Goal: Communication & Community: Answer question/provide support

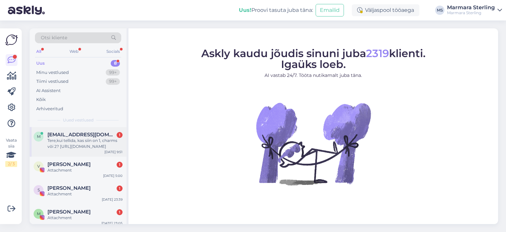
click at [75, 137] on div "Tere,kui tellida, kas siin on 1, charms või 2? [URL][DOMAIN_NAME]" at bounding box center [84, 143] width 75 height 12
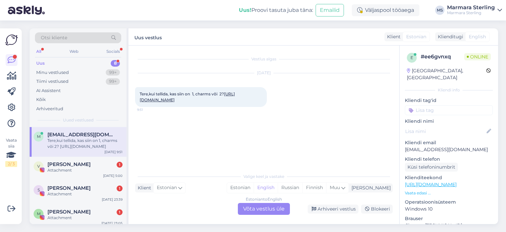
click at [202, 102] on div "Tere,kui tellida, kas siin on 1, charms või 2? [URL][DOMAIN_NAME] 9:51" at bounding box center [201, 97] width 132 height 20
click at [185, 102] on div "Tere,kui tellida, kas siin on 1, charms või 2? [URL][DOMAIN_NAME] 9:51" at bounding box center [201, 97] width 132 height 20
click at [181, 102] on link "[URL][DOMAIN_NAME]" at bounding box center [187, 96] width 95 height 11
click at [250, 207] on div "Estonian to English Võta vestlus üle" at bounding box center [264, 209] width 52 height 12
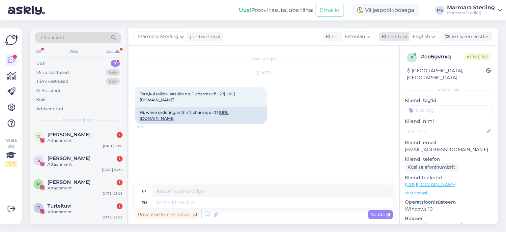
click at [427, 37] on span "English" at bounding box center [421, 36] width 17 height 7
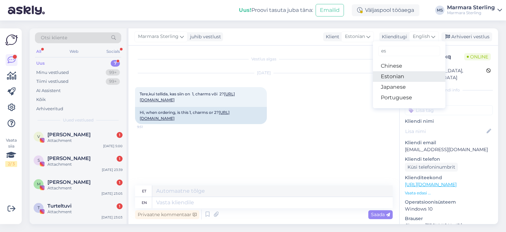
type input "es"
click at [407, 77] on link "Estonian" at bounding box center [409, 76] width 73 height 11
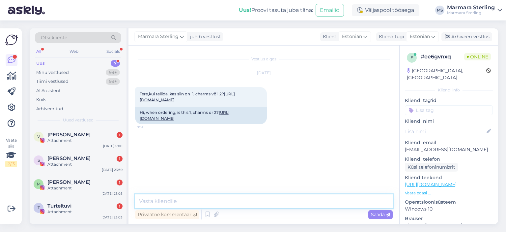
click at [246, 203] on textarea at bounding box center [264, 201] width 258 height 14
type textarea "Tere!"
type textarea "Siin on paar, mida saab kanda kahte pidi"
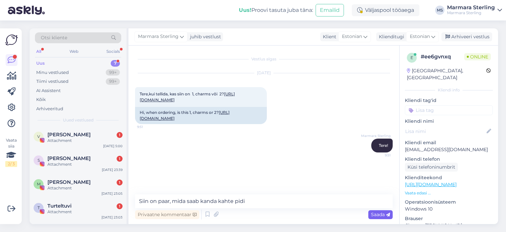
click at [376, 215] on span "Saada" at bounding box center [380, 214] width 19 height 6
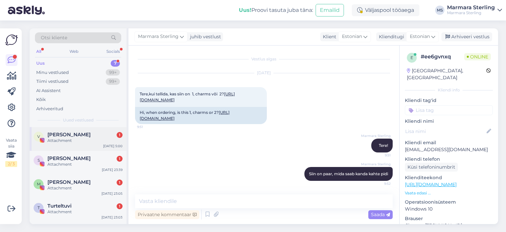
click at [68, 131] on div "V [PERSON_NAME] 1 Attachment [DATE] 5:00" at bounding box center [78, 139] width 97 height 24
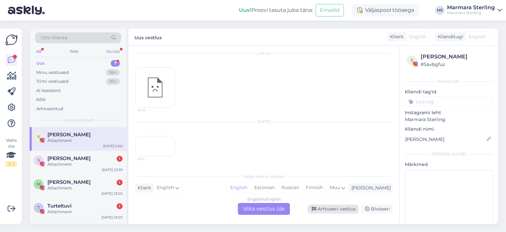
click at [327, 207] on div "Arhiveeri vestlus" at bounding box center [333, 208] width 51 height 9
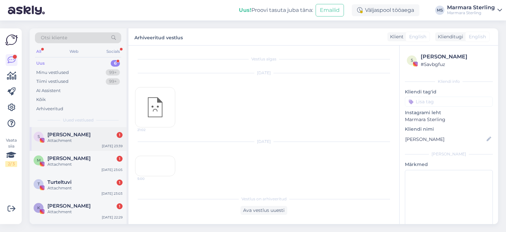
click at [76, 146] on div "S [PERSON_NAME] 1 Attachment [DATE] 23:39" at bounding box center [78, 139] width 97 height 24
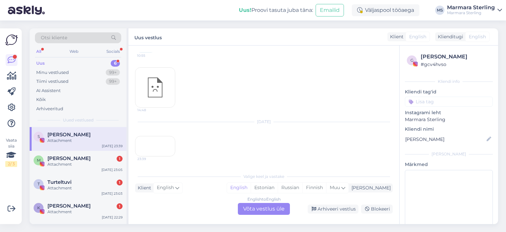
click at [317, 204] on div "Arhiveeri vestlus" at bounding box center [333, 208] width 51 height 9
click at [333, 209] on div "Arhiveeri vestlus" at bounding box center [333, 208] width 51 height 9
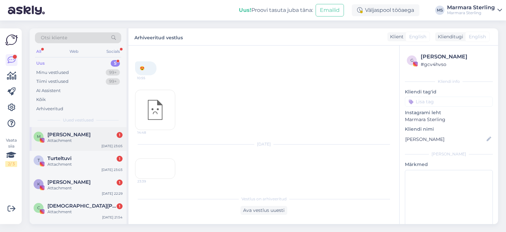
click at [55, 141] on div "Attachment" at bounding box center [84, 140] width 75 height 6
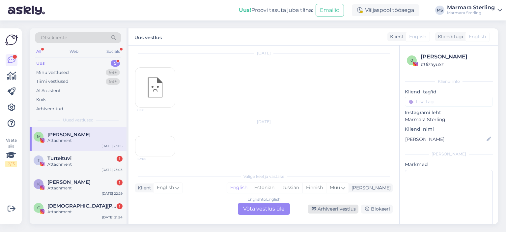
click at [326, 207] on div "Arhiveeri vestlus" at bounding box center [333, 208] width 51 height 9
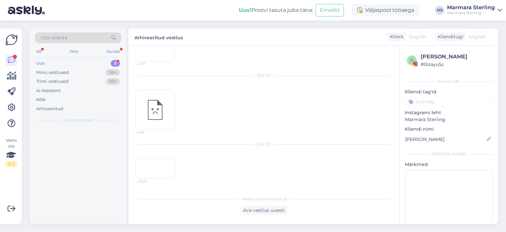
scroll to position [183, 0]
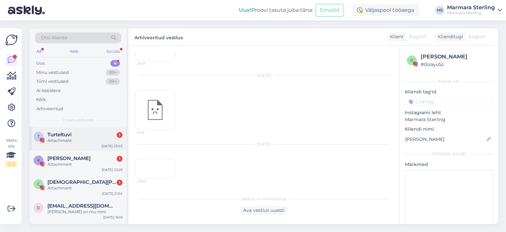
click at [84, 141] on div "Attachment" at bounding box center [84, 140] width 75 height 6
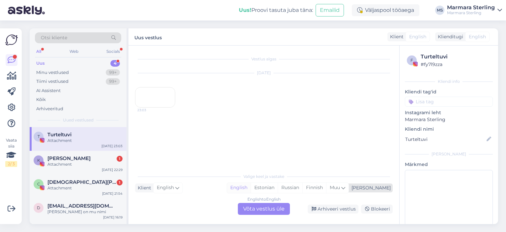
scroll to position [0, 0]
click at [349, 212] on div "Arhiveeri vestlus" at bounding box center [333, 208] width 51 height 9
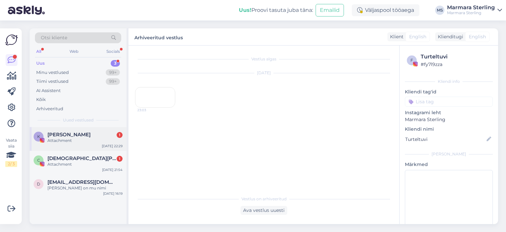
click at [65, 141] on div "Attachment" at bounding box center [84, 140] width 75 height 6
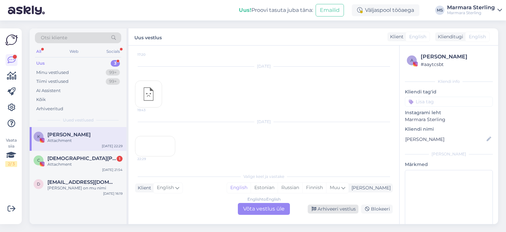
click at [335, 209] on div "Arhiveeri vestlus" at bounding box center [333, 208] width 51 height 9
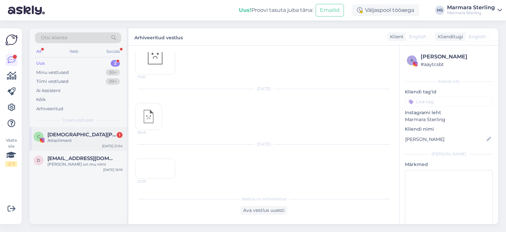
scroll to position [102, 0]
click at [74, 138] on div "Attachment" at bounding box center [84, 140] width 75 height 6
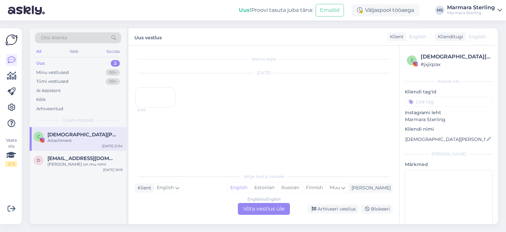
scroll to position [0, 0]
click at [326, 209] on div "Arhiveeri vestlus" at bounding box center [333, 208] width 51 height 9
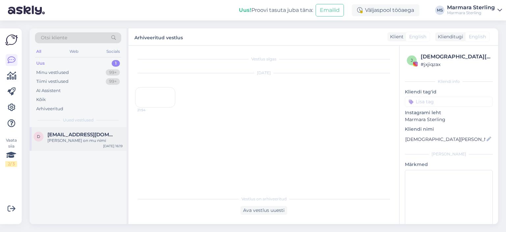
click at [85, 138] on div "[PERSON_NAME] on mu nimi" at bounding box center [84, 140] width 75 height 6
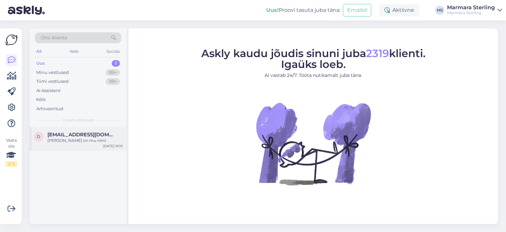
click at [66, 138] on div "[PERSON_NAME] on mu nimi" at bounding box center [84, 140] width 75 height 6
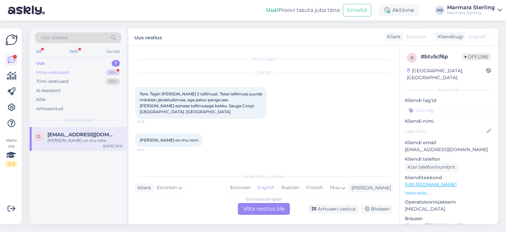
click at [71, 71] on div "Minu vestlused 99+" at bounding box center [78, 72] width 86 height 9
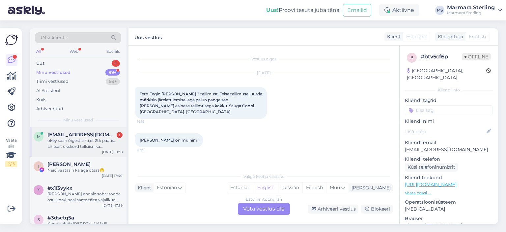
click at [61, 131] on div "m maikensikk@gmail.com 1 okey saan õigesti aru,et 2tk paaris. Lihtsalt ükskord …" at bounding box center [78, 142] width 97 height 30
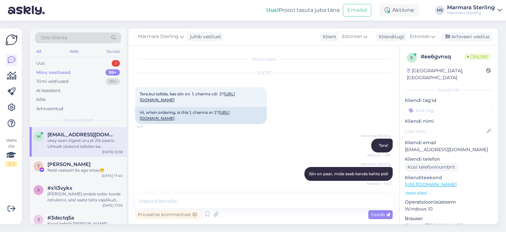
scroll to position [45, 0]
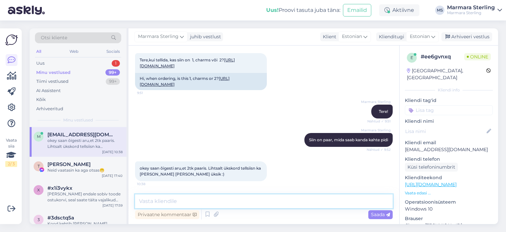
click at [207, 201] on textarea at bounding box center [264, 201] width 258 height 14
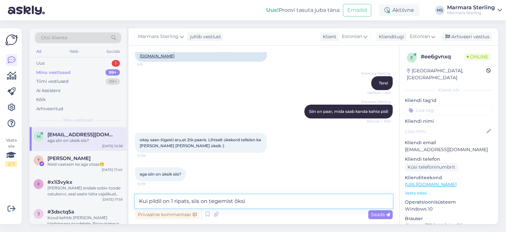
scroll to position [108, 0]
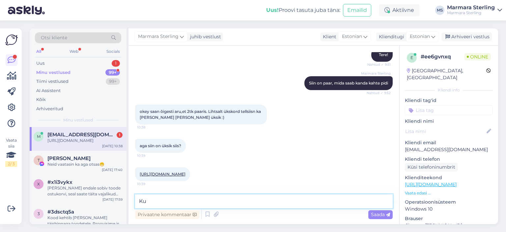
type textarea "K"
click at [186, 171] on link "https://www.marmara-sterling.com/et/tiny-charm-gold-plated-1.html#varvid=257" at bounding box center [163, 173] width 46 height 5
click at [209, 202] on textarea at bounding box center [264, 201] width 258 height 14
type textarea "Just"
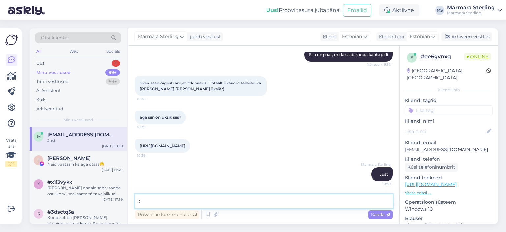
type textarea ":)"
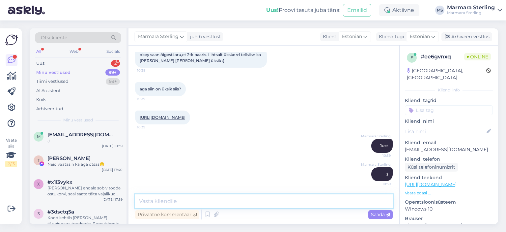
scroll to position [165, 0]
click at [59, 64] on div "Uus 2" at bounding box center [78, 63] width 86 height 9
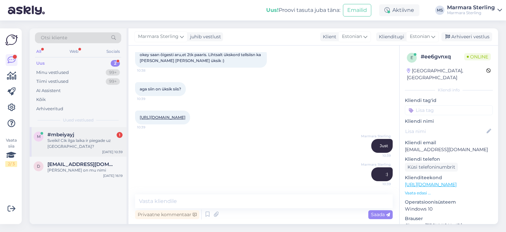
click at [70, 132] on span "#mbeiyayj" at bounding box center [60, 135] width 27 height 6
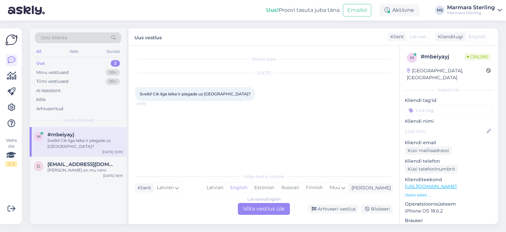
click at [266, 208] on div "Latvian to English Võta vestlus üle" at bounding box center [264, 209] width 52 height 12
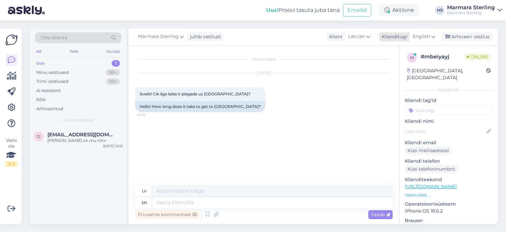
click at [422, 38] on span "English" at bounding box center [421, 36] width 17 height 7
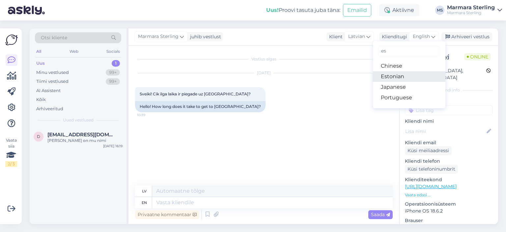
type input "es"
click at [396, 76] on link "Estonian" at bounding box center [409, 76] width 73 height 11
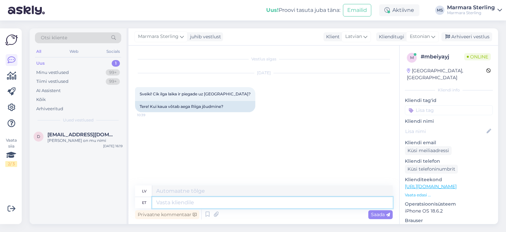
click at [198, 202] on textarea at bounding box center [272, 202] width 241 height 11
type textarea "Tere!"
type textarea "Sveiki!"
type textarea "Tere! Pakk"
type textarea "Sveiks! Tēti!"
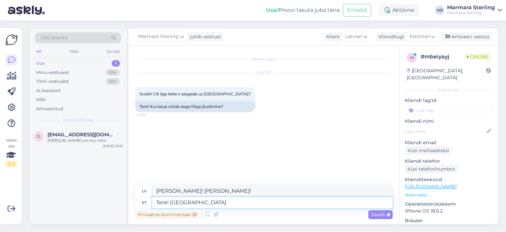
type textarea "Tere! Pakk j"
type textarea "Sveiki! Paka"
type textarea "Tere! Pakk jõuab"
type textarea "Sveiki! Paciņa ir pienākusi."
type textarea "Tere! Pakk jõuab tavaliselt"
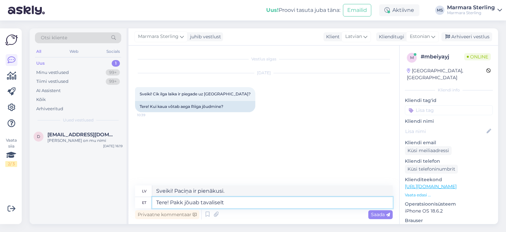
type textarea "Sveiki! Paciņa pienāk normāli."
type textarea "Tere! Pakk jõuab tavaliselt 2-4 tö"
type textarea "Sveiki! Paciņa parasti pienāk 2–4 dienu laikā"
type textarea "Tere! Pakk jõuab tavaliselt 2-4 tööpäevaga"
type textarea "Sveiki! Paciņa parasti tiek piegādāta 2–4 ​​darba dienu laikā."
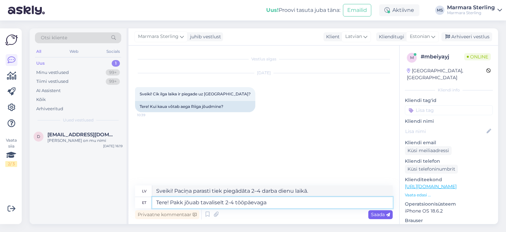
type textarea "Tere! Pakk jõuab tavaliselt 2-4 tööpäevaga"
click at [378, 214] on span "Saada" at bounding box center [380, 214] width 19 height 6
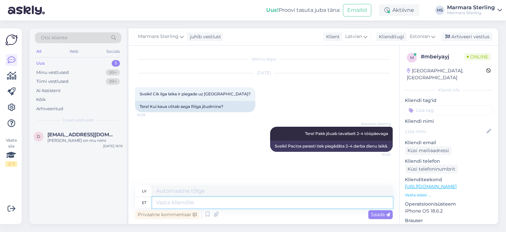
click at [317, 205] on textarea at bounding box center [272, 202] width 241 height 11
type textarea "Hetkel s"
type textarea "Pašlaik"
type textarea "Hetkel suurenenud k"
type textarea "Pašlaik palielināts"
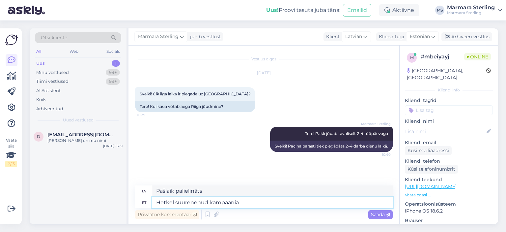
type textarea "Hetkel suurenenud kampaania m"
type textarea "Pašlaik palielināta kampaņa"
type textarea "Hetkel suurenenud kampaania mahust tu"
type textarea "Pašlaik palielināts kampaņas apjoms"
type textarea "Hetkel suurenenud kampaania mahust tulenevalt v"
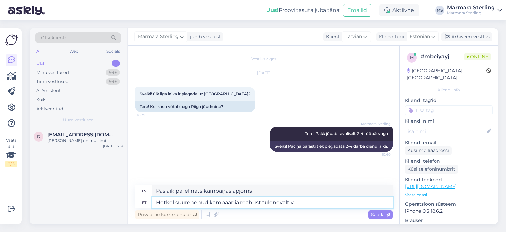
type textarea "Sakarā ar pašreizējo palielināto kampaņas apjomu"
type textarea "Hetkel suurenenud kampaania mahust tulenevalt võib v"
type textarea "Sakarā ar pašlaik palielināto kampaņas apjomu,"
type textarea "Hetkel suurenenud kampaania mahust tulenevalt võib veidi k"
type textarea "Pašreizējā palielinātā kampaņu apjoma dēļ var būt nelielas izmaiņas."
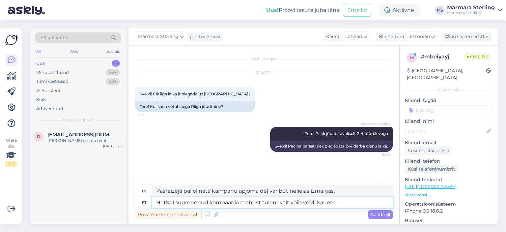
type textarea "Hetkel suurenenud kampaania mahust tulenevalt võib veidi kauem a"
type textarea "Pašreizējā palielinātā kampaņas apjoma dēļ tas var aizņemt nedaudz ilgāku laiku."
type textarea "Hetkel suurenenud kampaania mahust tulenevalt võib veidi kauem aega võtta"
click at [377, 213] on span "Saada" at bounding box center [380, 214] width 19 height 6
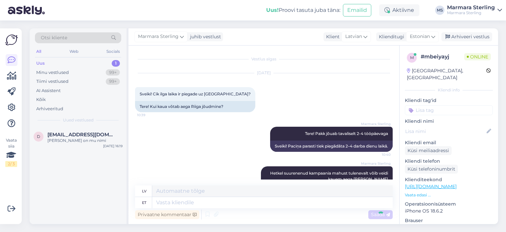
scroll to position [31, 0]
